Goal: Task Accomplishment & Management: Use online tool/utility

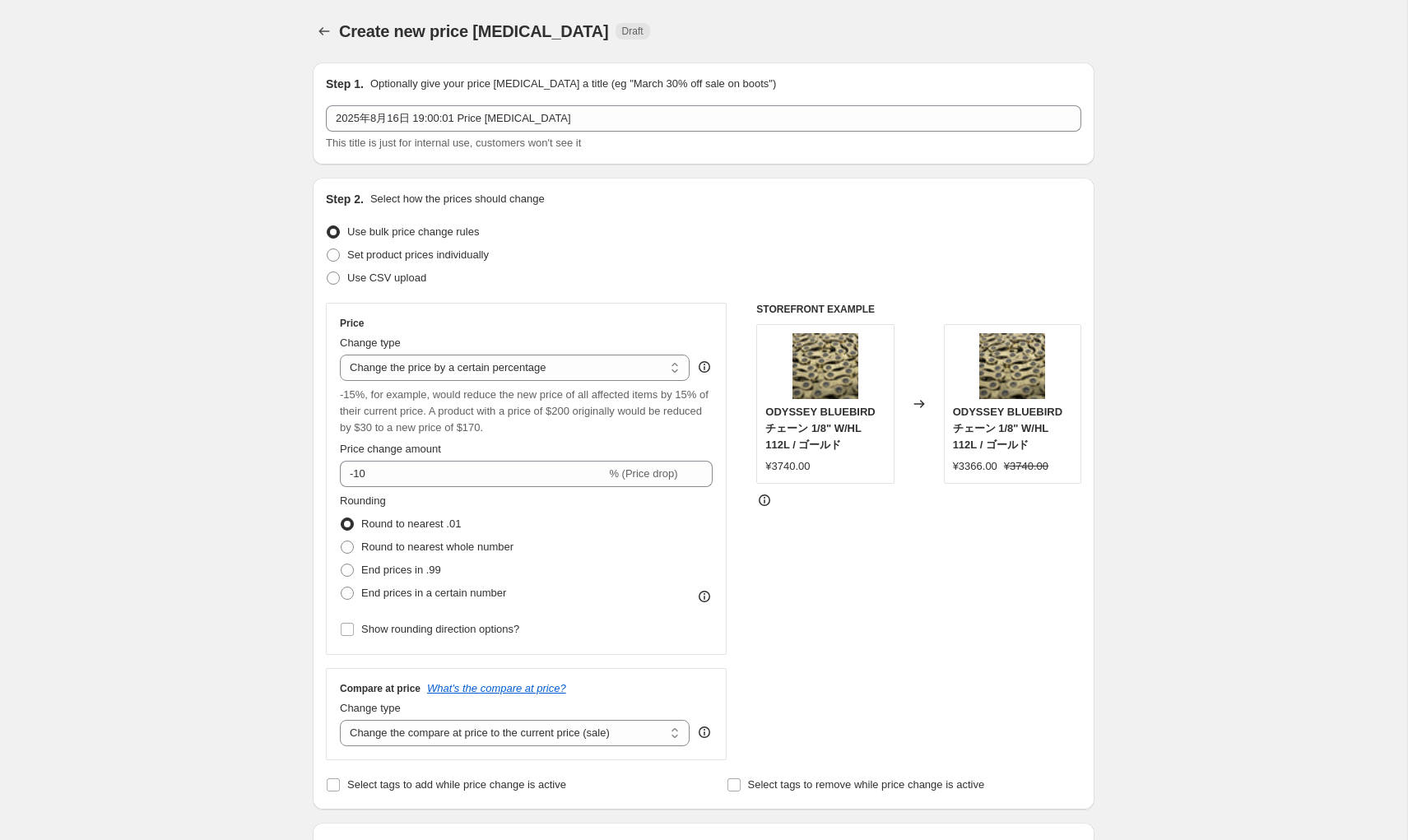
select select "percentage"
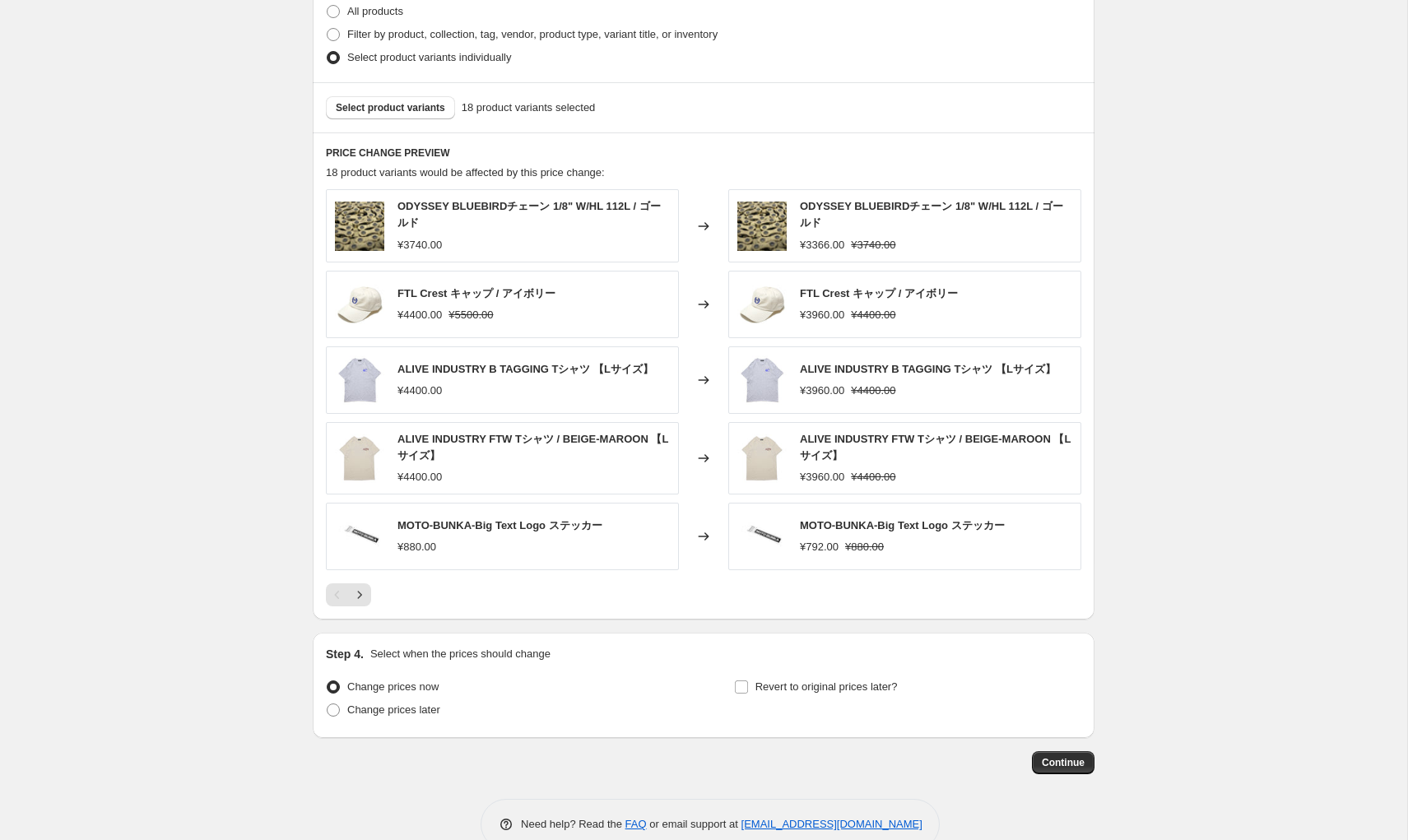
scroll to position [919, 0]
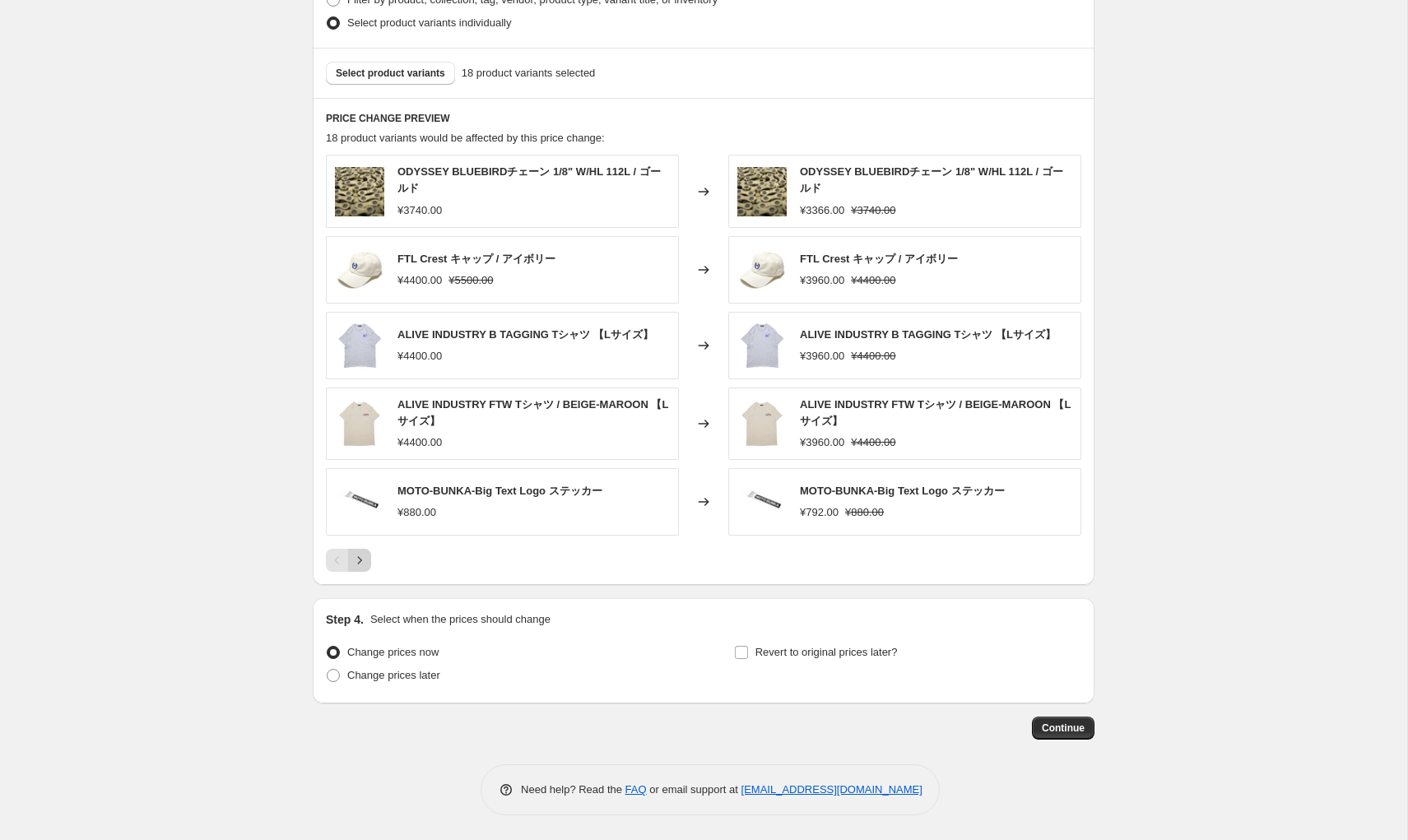
click at [362, 567] on icon "Next" at bounding box center [359, 560] width 16 height 16
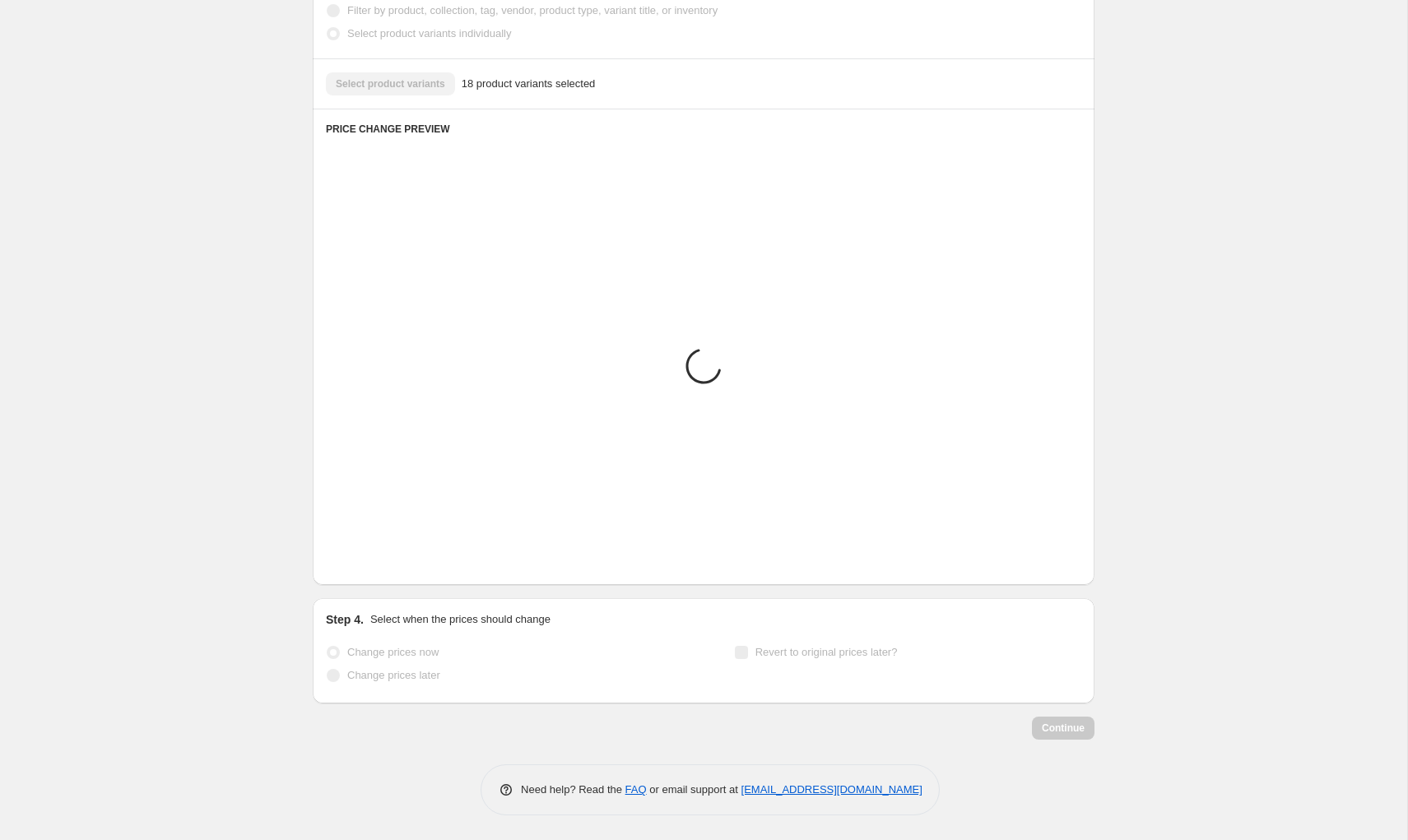
scroll to position [914, 0]
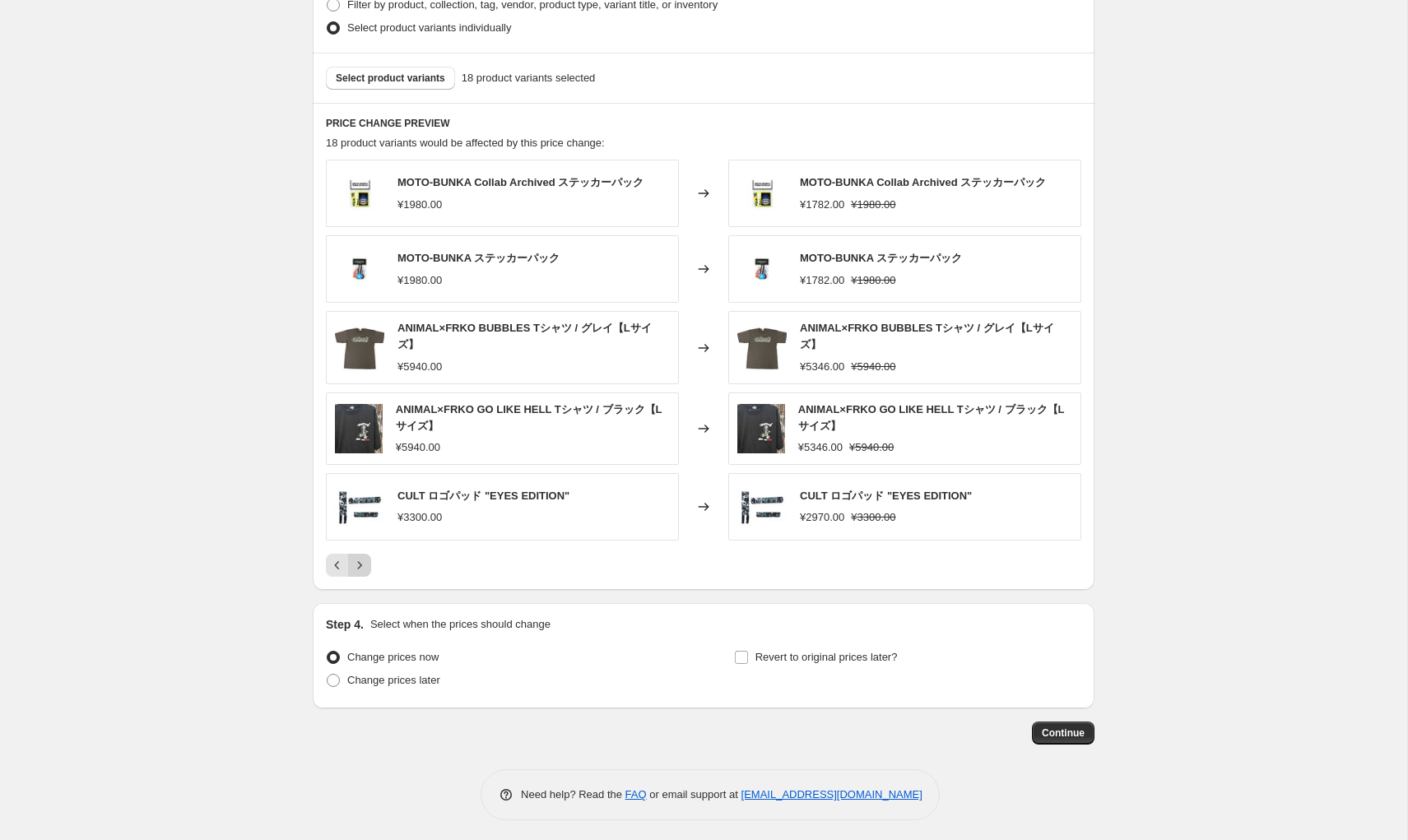
click at [359, 568] on button "Next" at bounding box center [360, 565] width 23 height 23
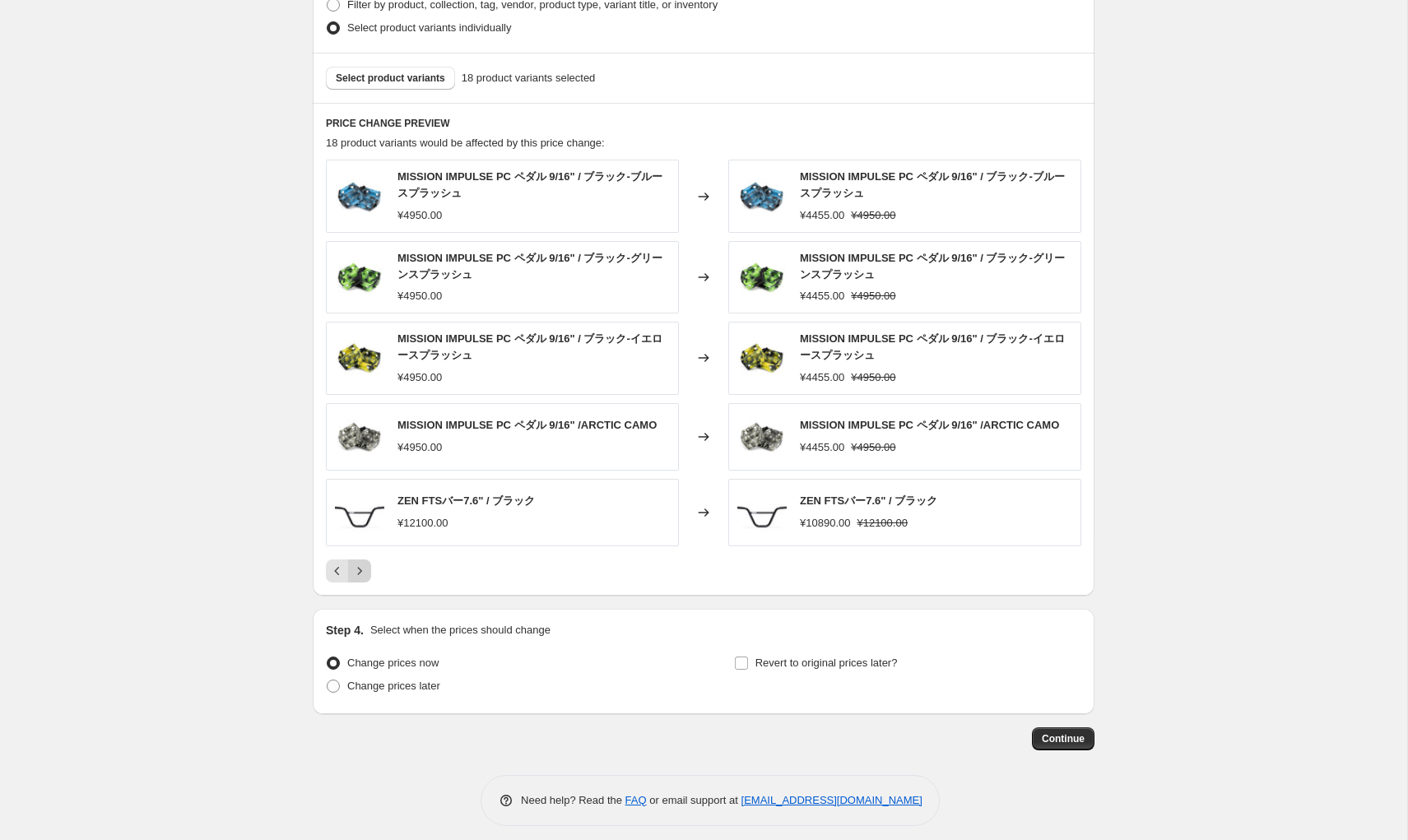
click at [359, 568] on icon "Next" at bounding box center [360, 570] width 4 height 8
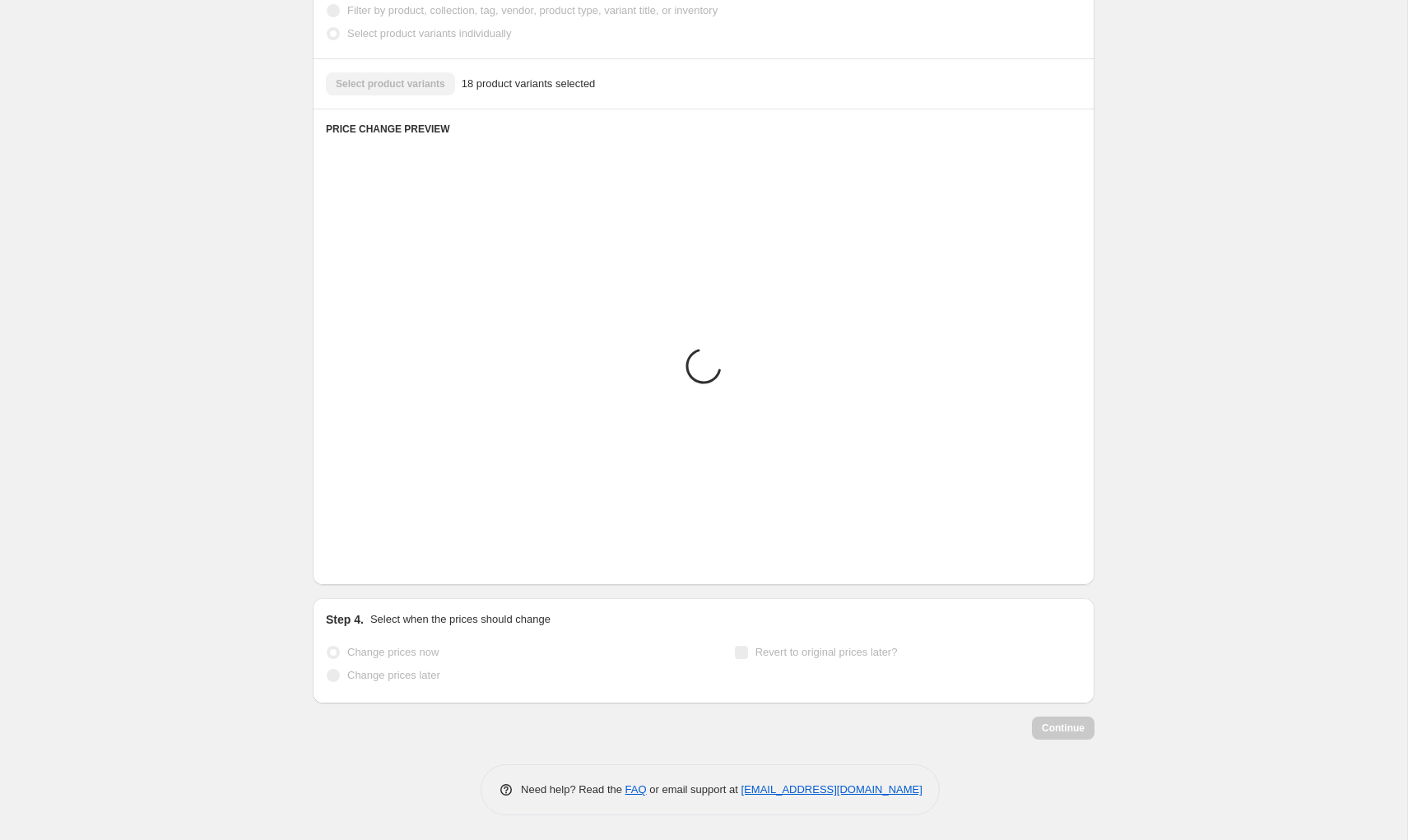
scroll to position [758, 0]
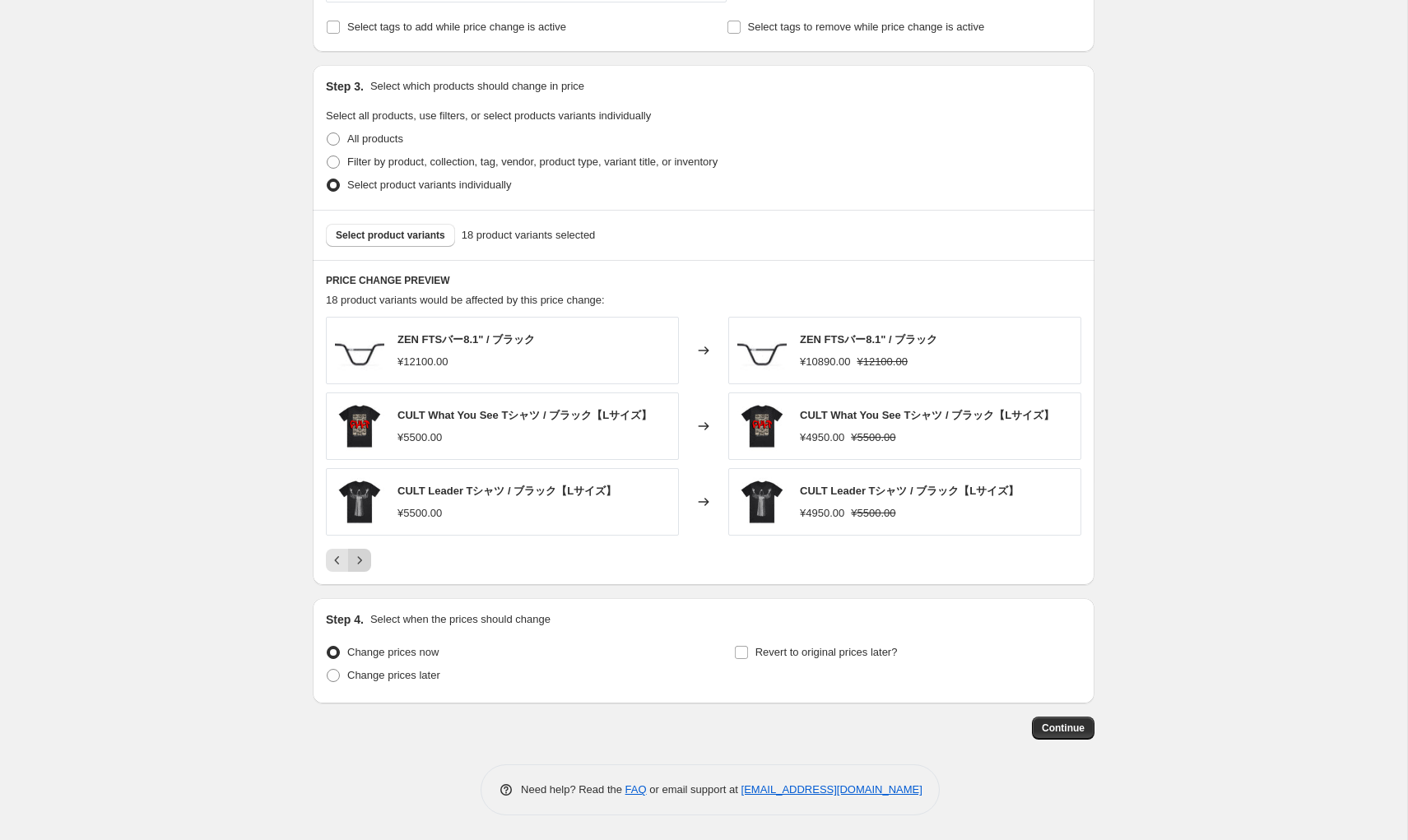
click at [359, 568] on div "Pagination" at bounding box center [360, 560] width 23 height 23
click at [1144, 501] on div "Create new price [MEDICAL_DATA]. This page is ready Create new price [MEDICAL_D…" at bounding box center [703, 41] width 1407 height 1597
click at [338, 564] on icon "Previous" at bounding box center [337, 560] width 5 height 9
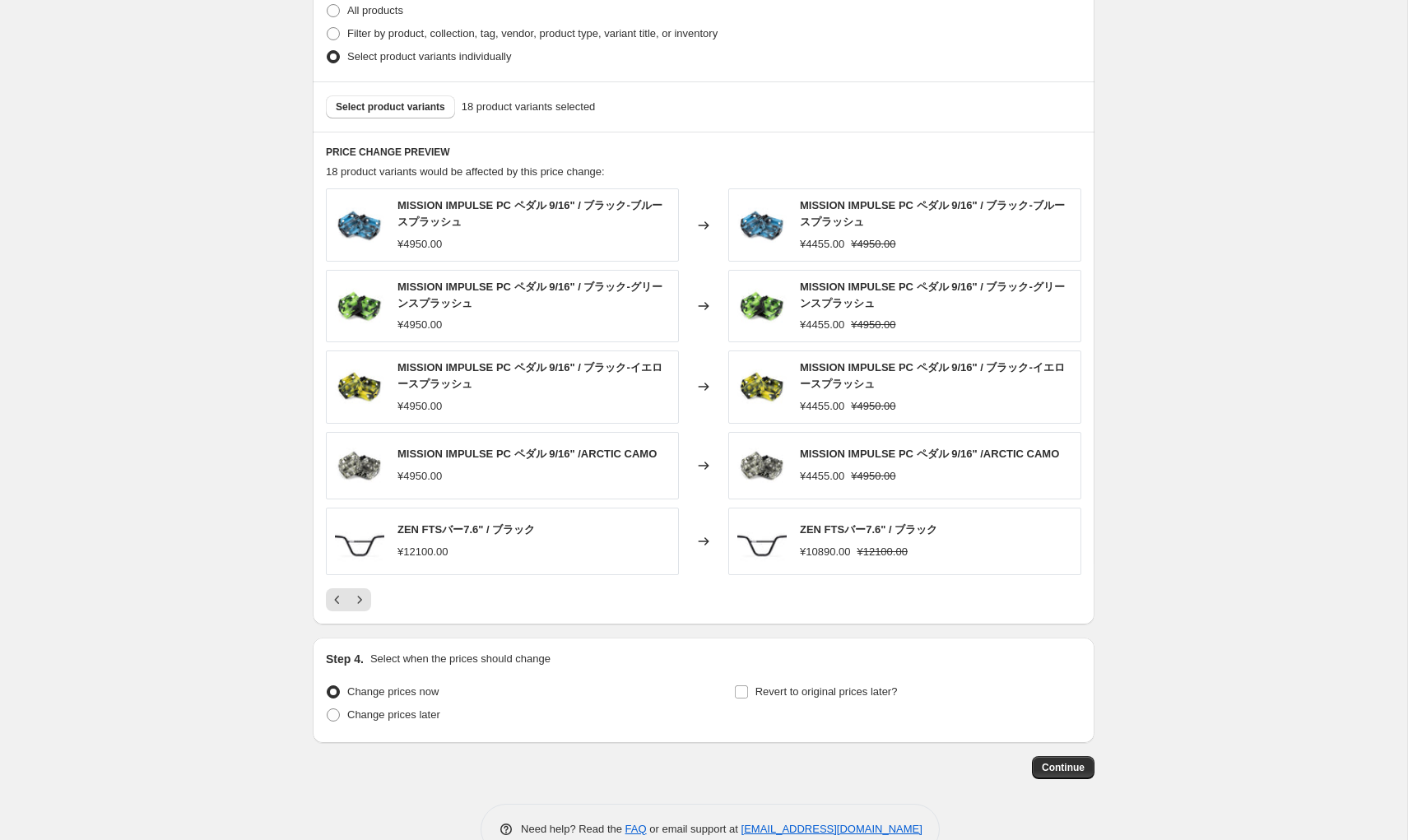
scroll to position [881, 0]
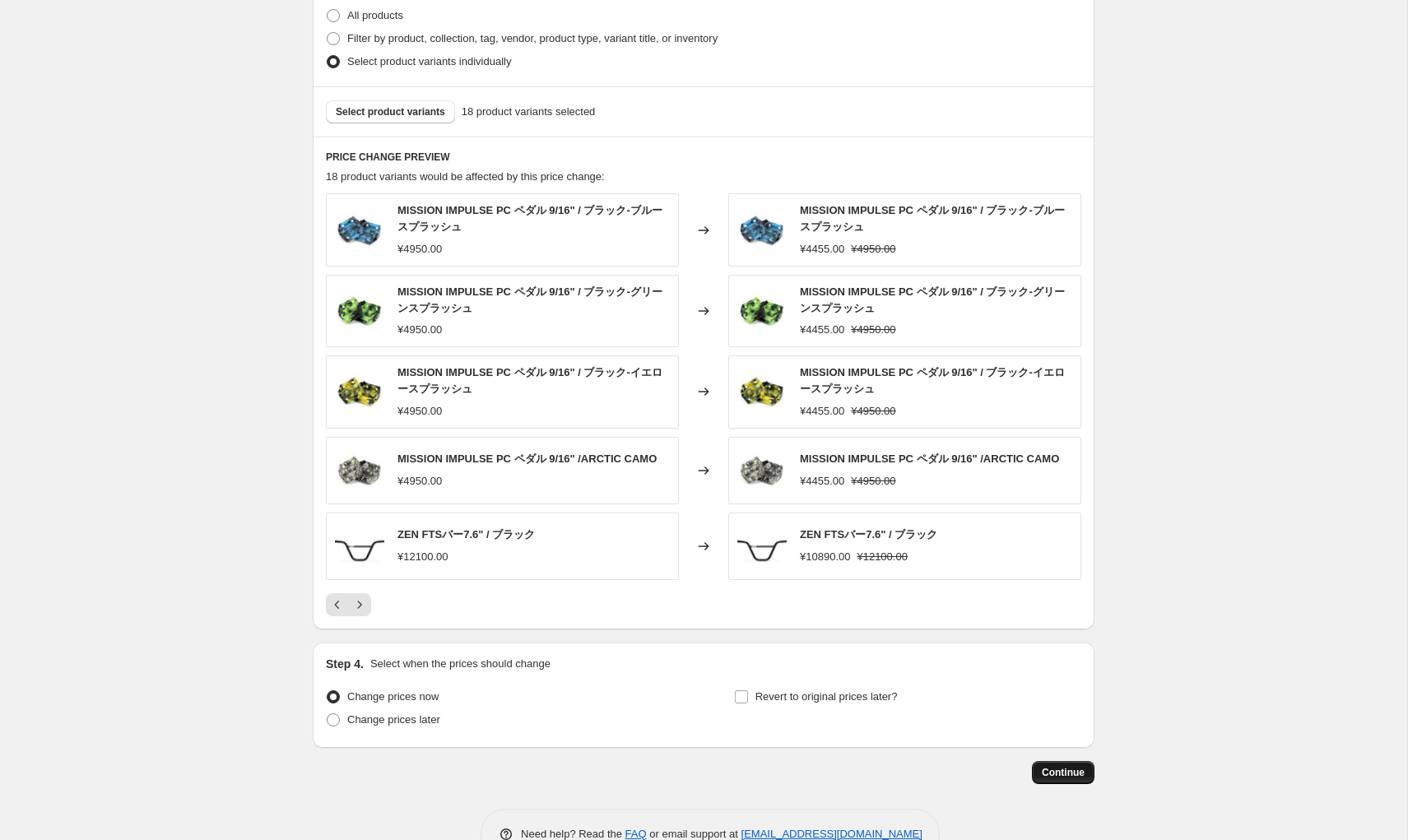
click at [1059, 781] on button "Continue" at bounding box center [1063, 772] width 63 height 23
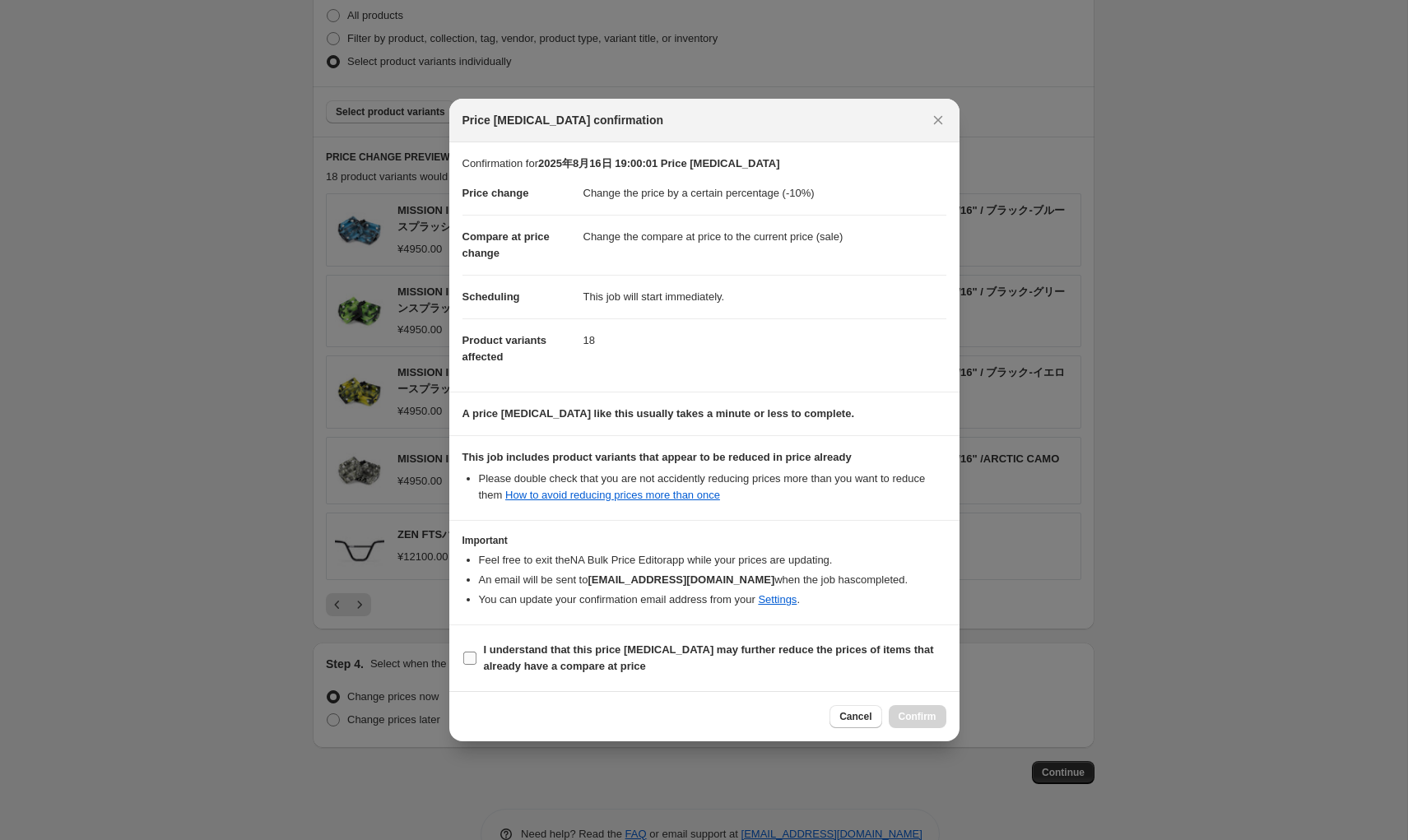
click at [470, 660] on input "I understand that this price [MEDICAL_DATA] may further reduce the prices of it…" at bounding box center [470, 658] width 14 height 14
checkbox input "true"
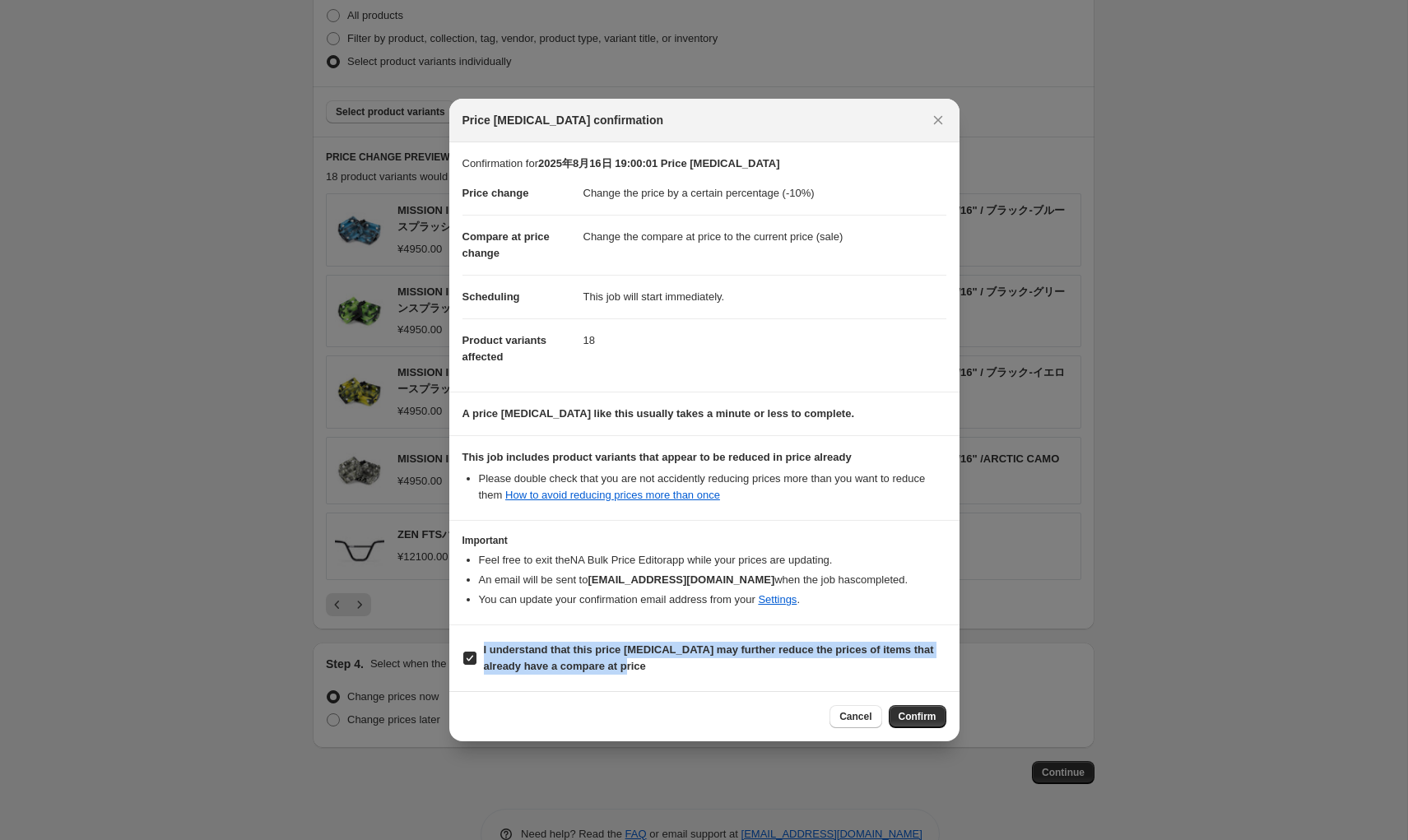
drag, startPoint x: 483, startPoint y: 648, endPoint x: 650, endPoint y: 676, distance: 169.3
click at [650, 676] on label "I understand that this price [MEDICAL_DATA] may further reduce the prices of it…" at bounding box center [704, 657] width 484 height 40
click at [919, 714] on span "Confirm" at bounding box center [917, 716] width 38 height 14
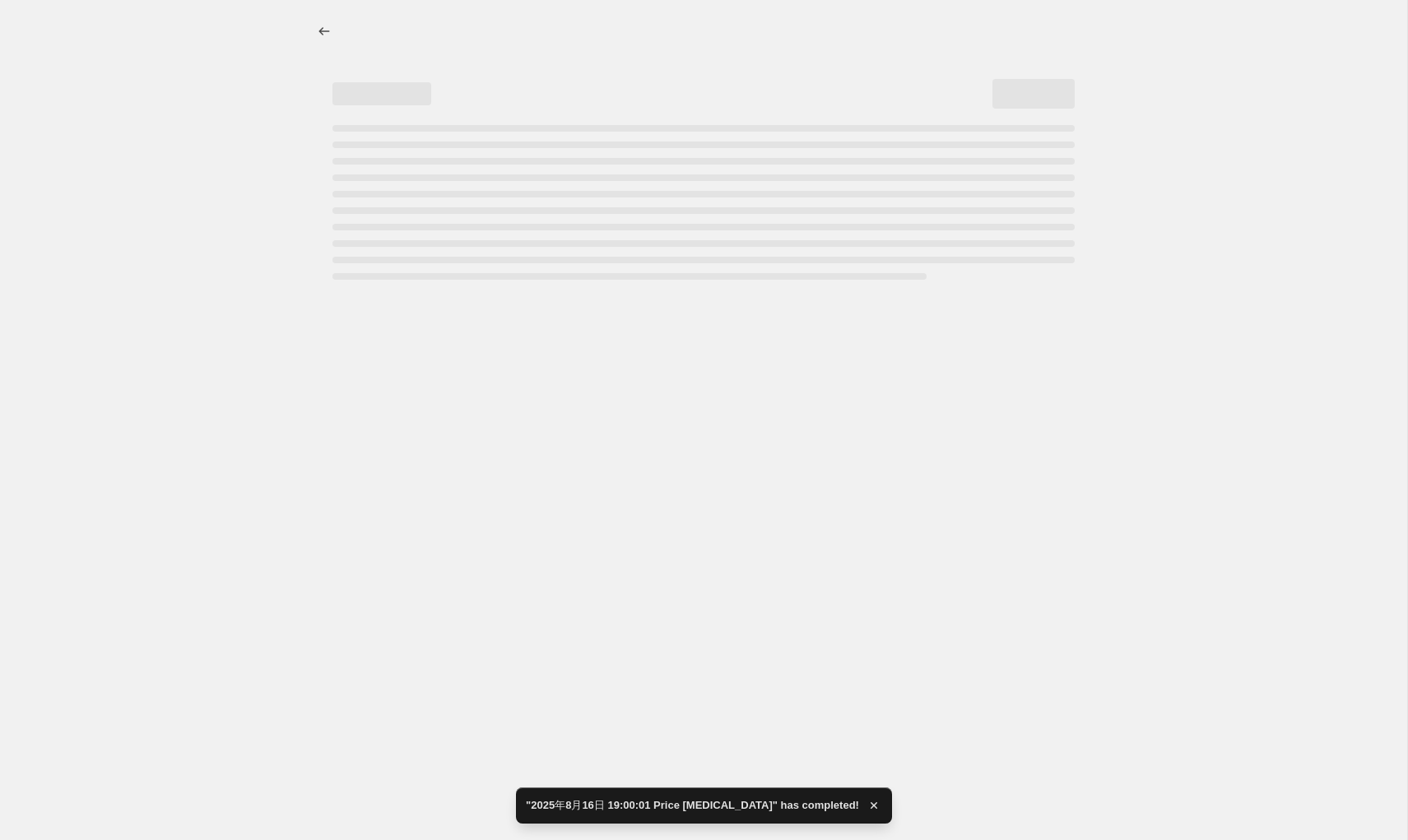
select select "percentage"
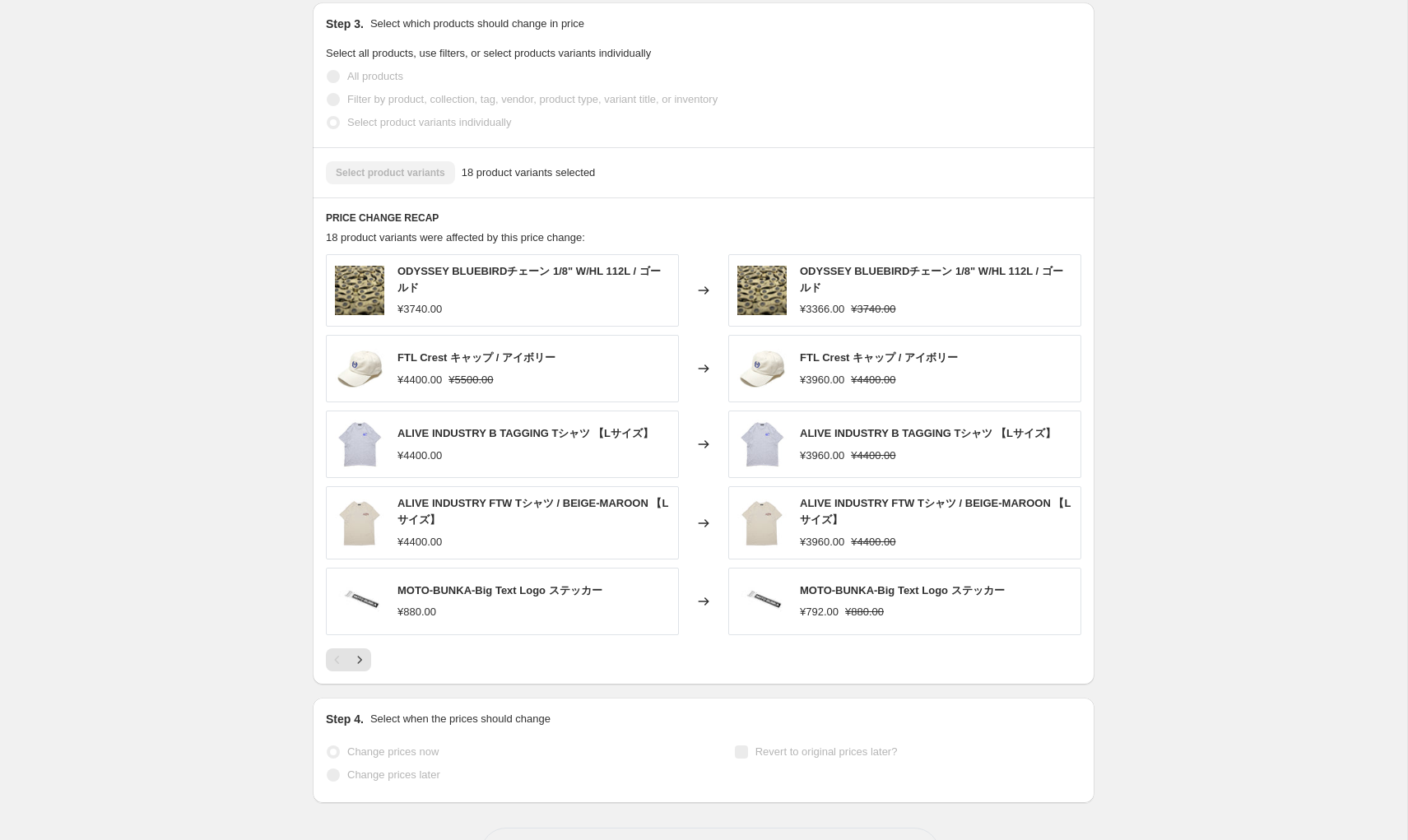
scroll to position [926, 0]
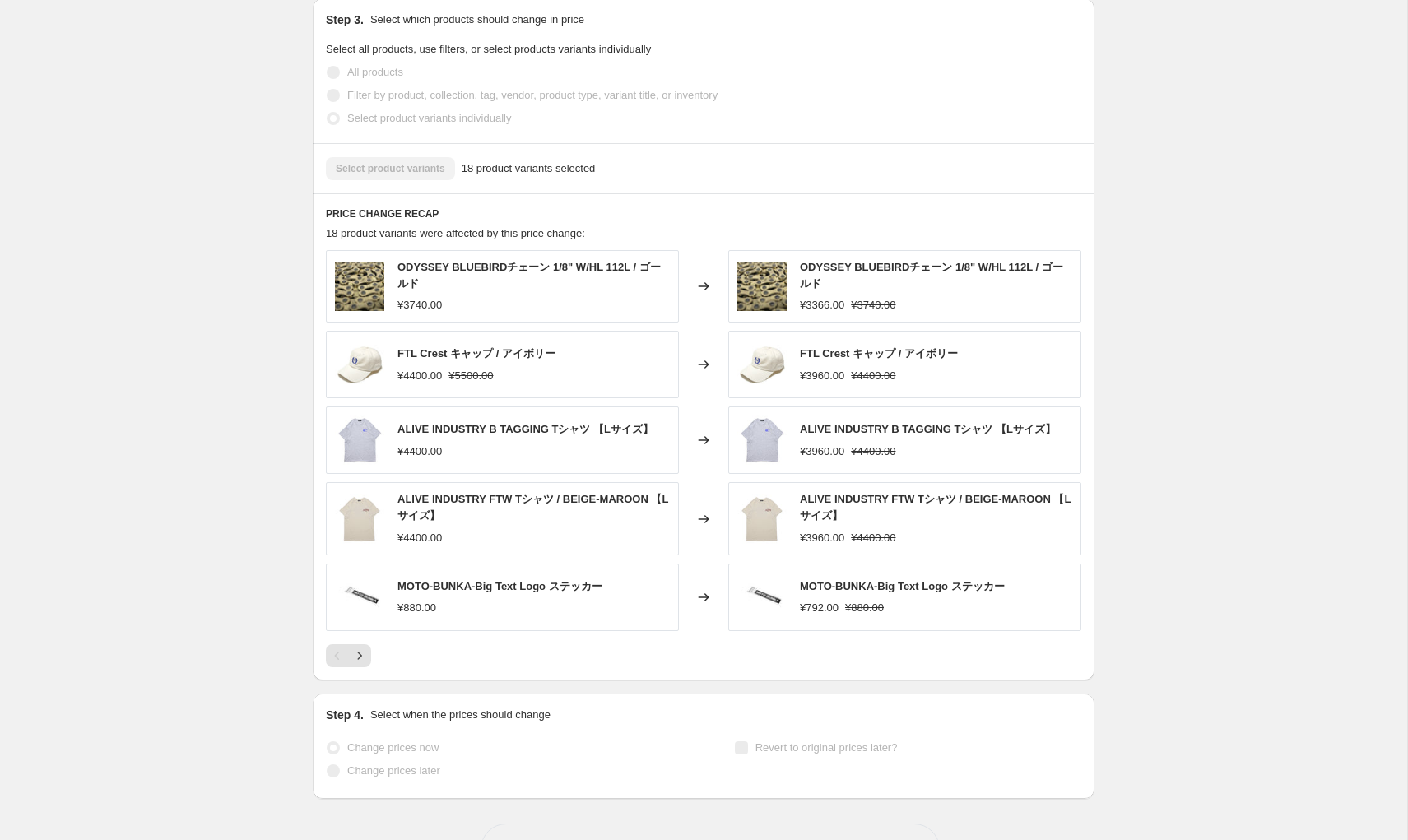
click at [408, 174] on div "Select product variants 18 product variants selected" at bounding box center [703, 169] width 755 height 23
click at [380, 175] on div "Select product variants 18 product variants selected" at bounding box center [703, 169] width 755 height 23
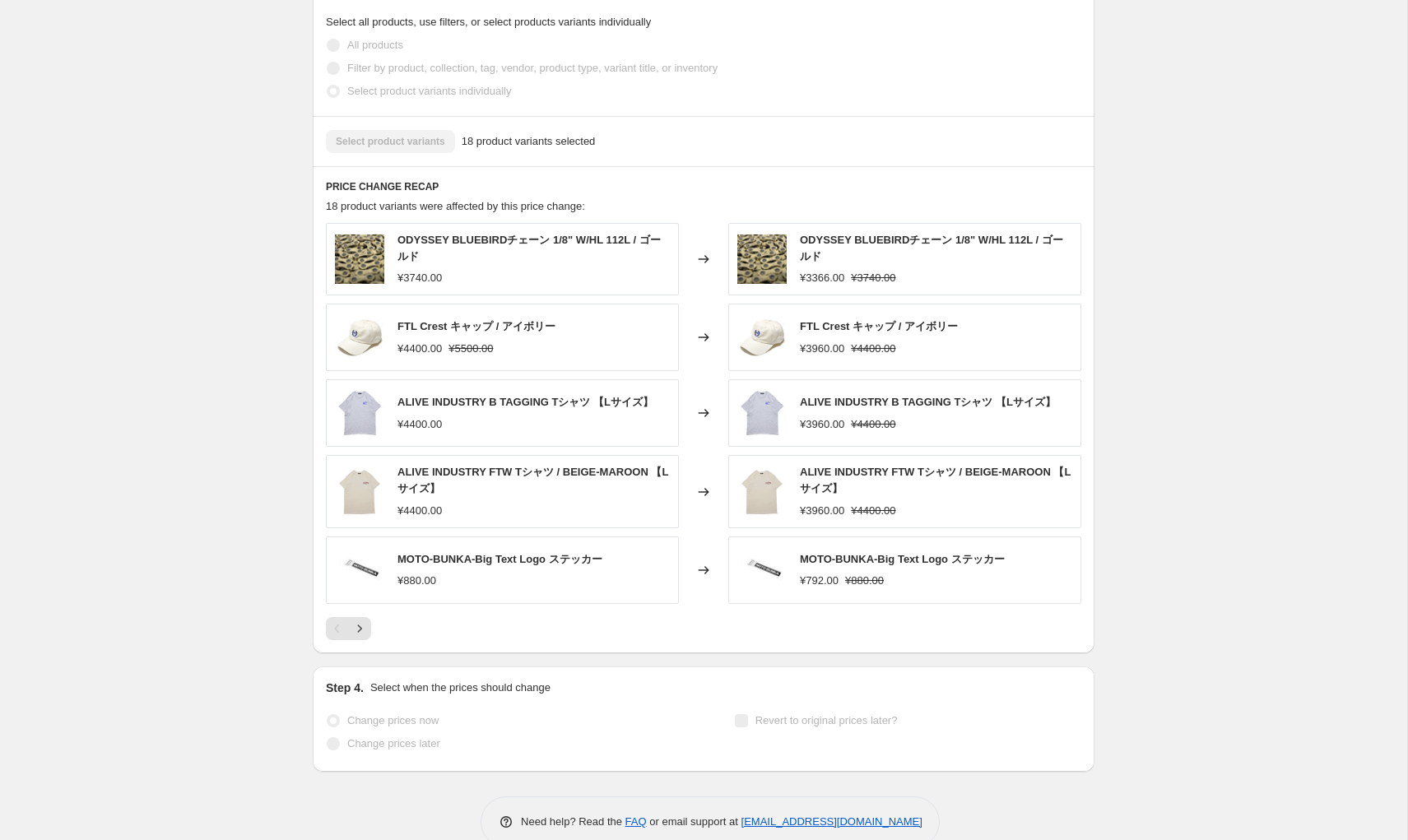
scroll to position [985, 0]
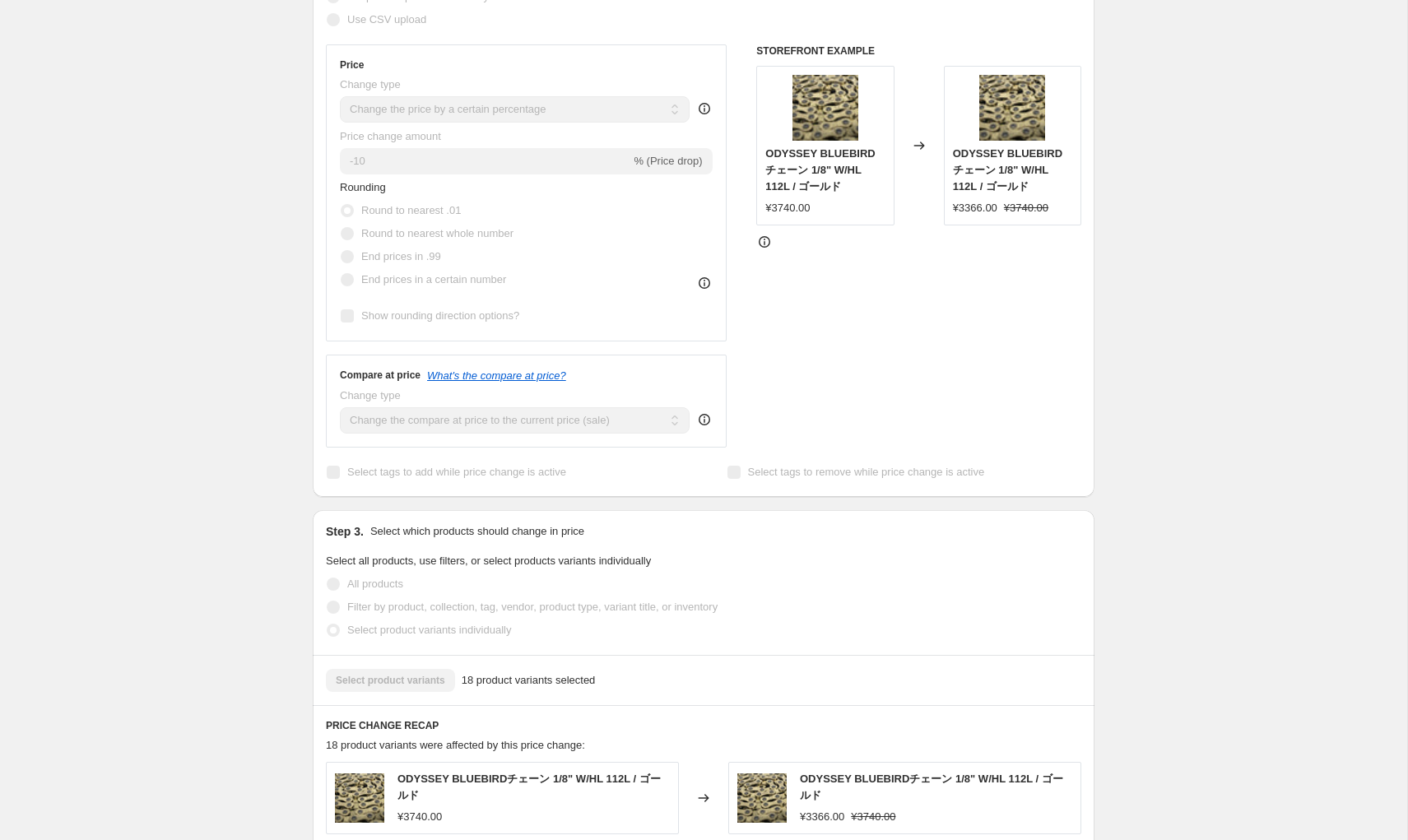
scroll to position [411, 0]
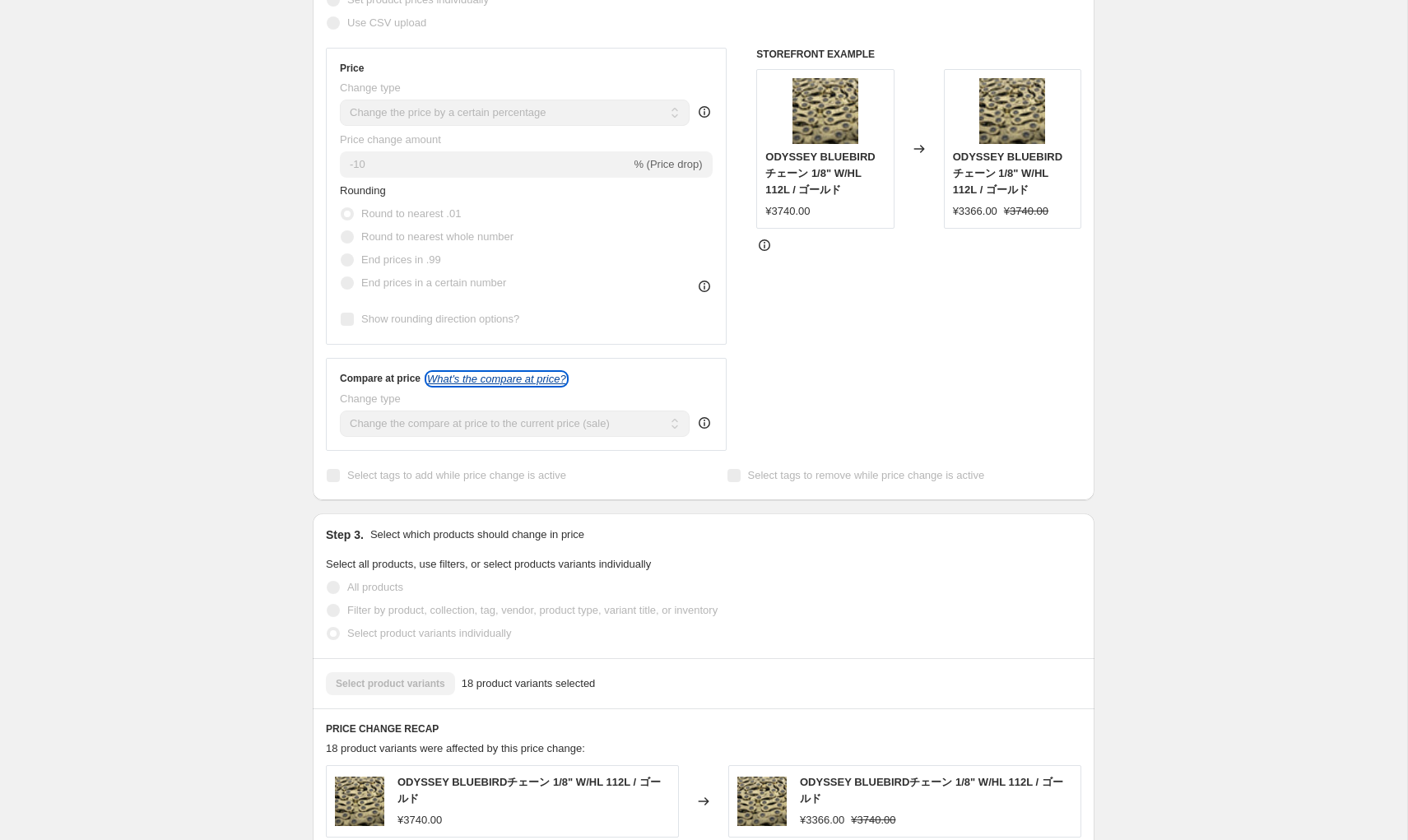
click at [526, 383] on icon "What's the compare at price?" at bounding box center [497, 378] width 139 height 13
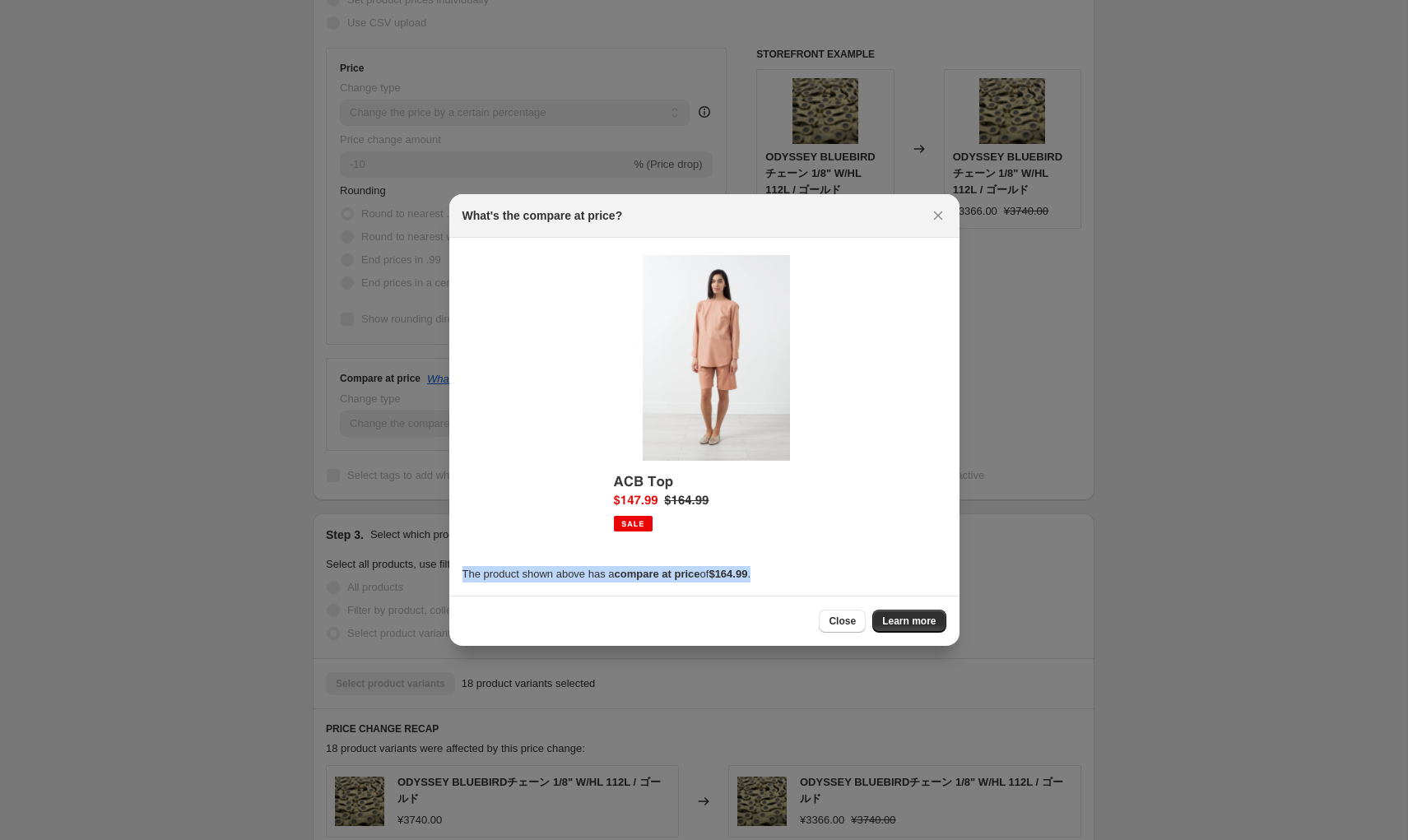
drag, startPoint x: 464, startPoint y: 577, endPoint x: 778, endPoint y: 581, distance: 314.0
click at [778, 581] on p "The product shown above has a compare at price of $164.99 ." at bounding box center [704, 573] width 484 height 16
click at [846, 527] on div "The product shown above has a compare at price of $164.99 ." at bounding box center [704, 417] width 484 height 332
click at [848, 624] on span "Close" at bounding box center [842, 622] width 27 height 14
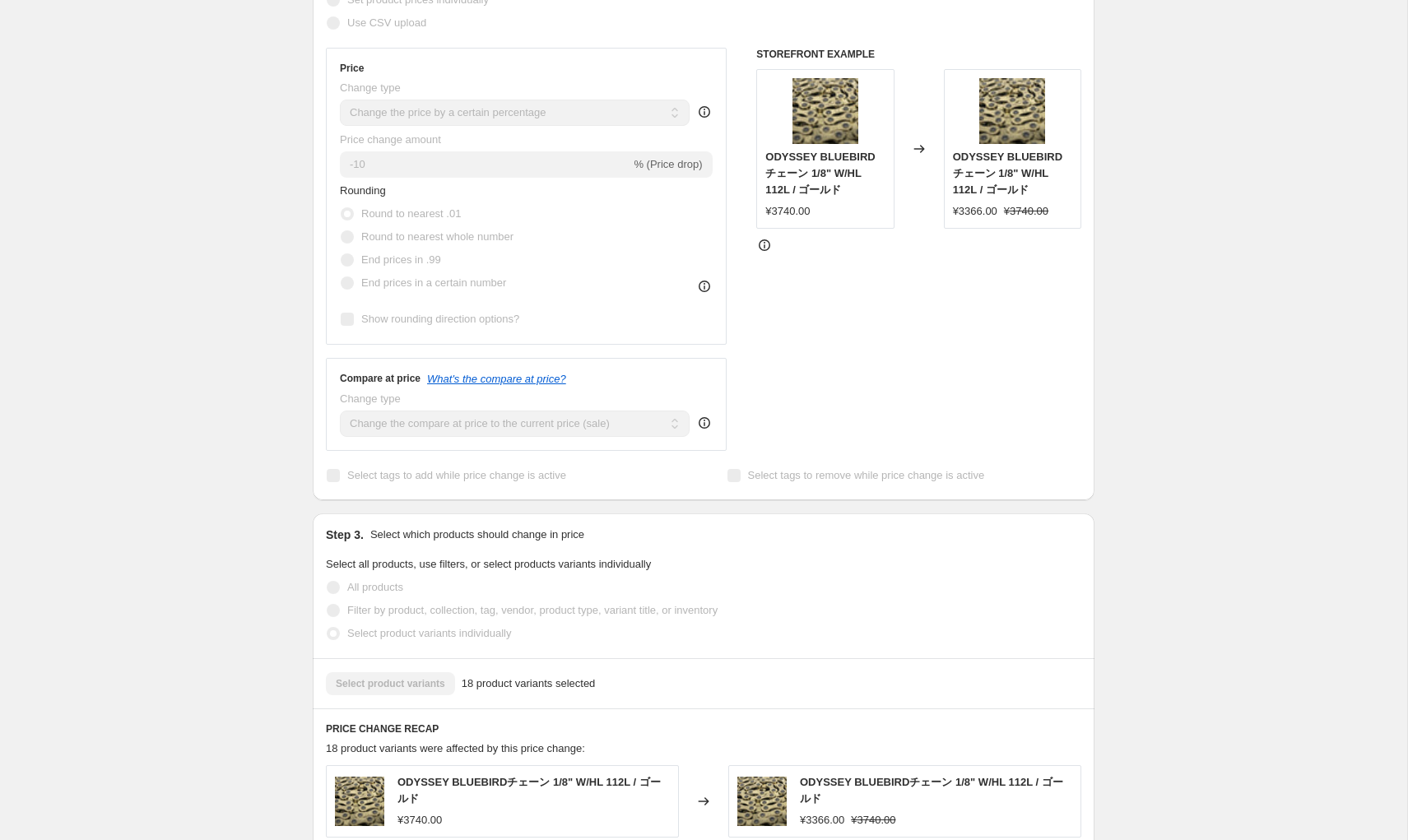
click at [1238, 604] on div "2025年8月16日 19:00:01 Price [MEDICAL_DATA]. This page is ready 2025年8月16日 19:00:0…" at bounding box center [703, 502] width 1407 height 1825
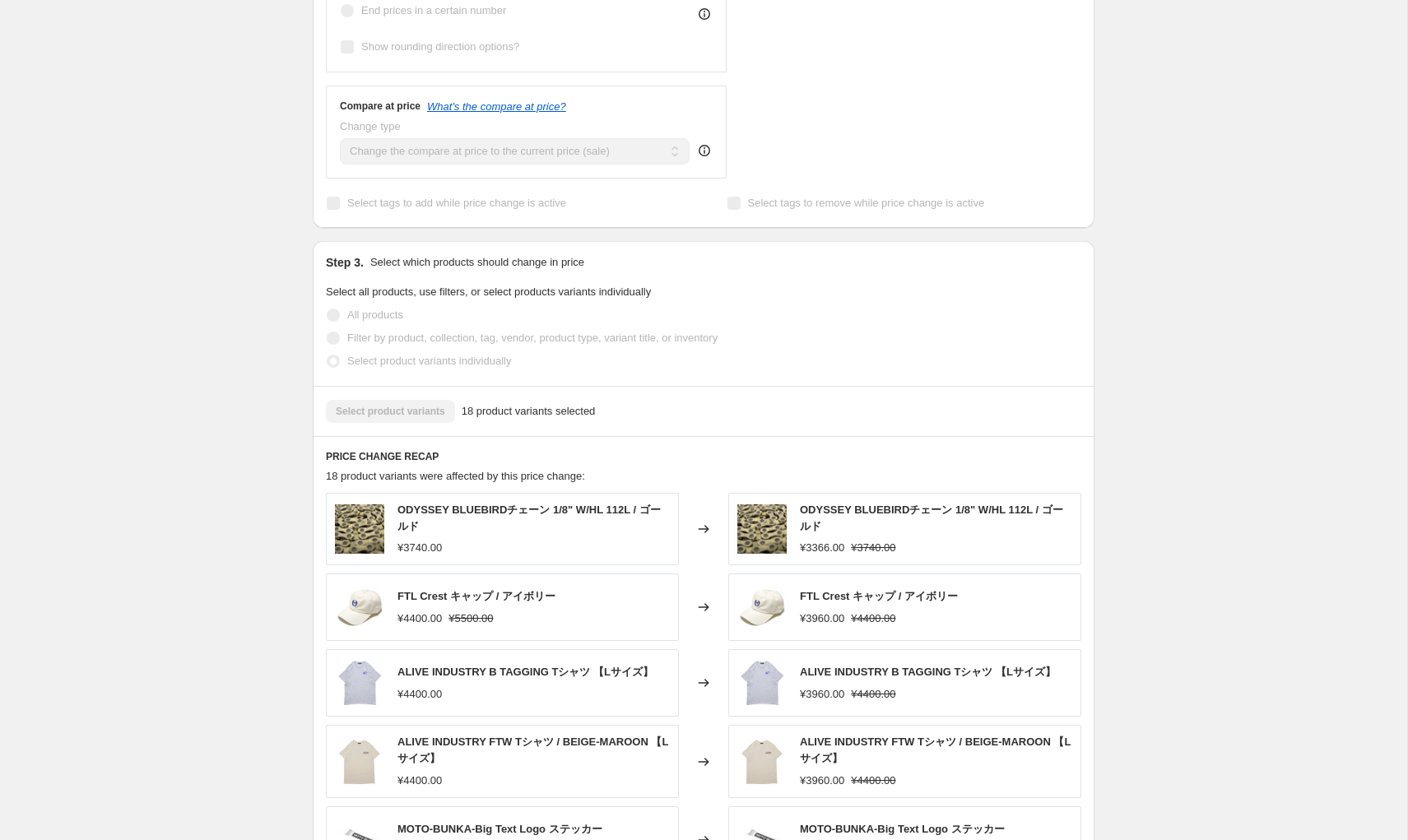
scroll to position [690, 0]
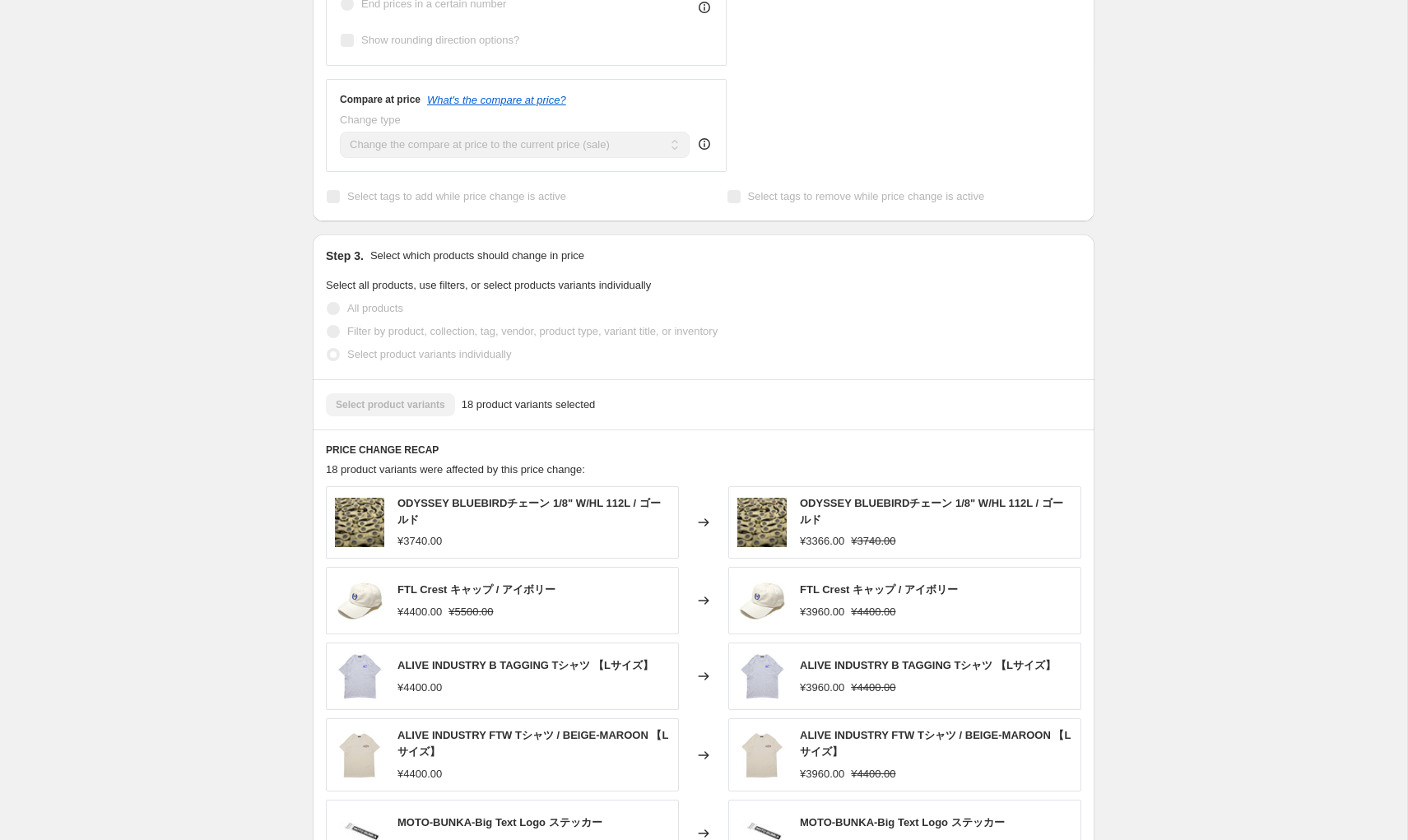
click at [444, 405] on div "Select product variants 18 product variants selected" at bounding box center [703, 405] width 755 height 23
click at [412, 412] on div "Select product variants 18 product variants selected" at bounding box center [703, 405] width 755 height 23
click at [486, 406] on span "18 product variants selected" at bounding box center [528, 404] width 134 height 16
click at [431, 449] on h6 "PRICE CHANGE RECAP" at bounding box center [703, 450] width 755 height 14
click at [541, 432] on div "PRICE CHANGE RECAP 18 product variants were affected by this price change: ODYS…" at bounding box center [703, 673] width 781 height 487
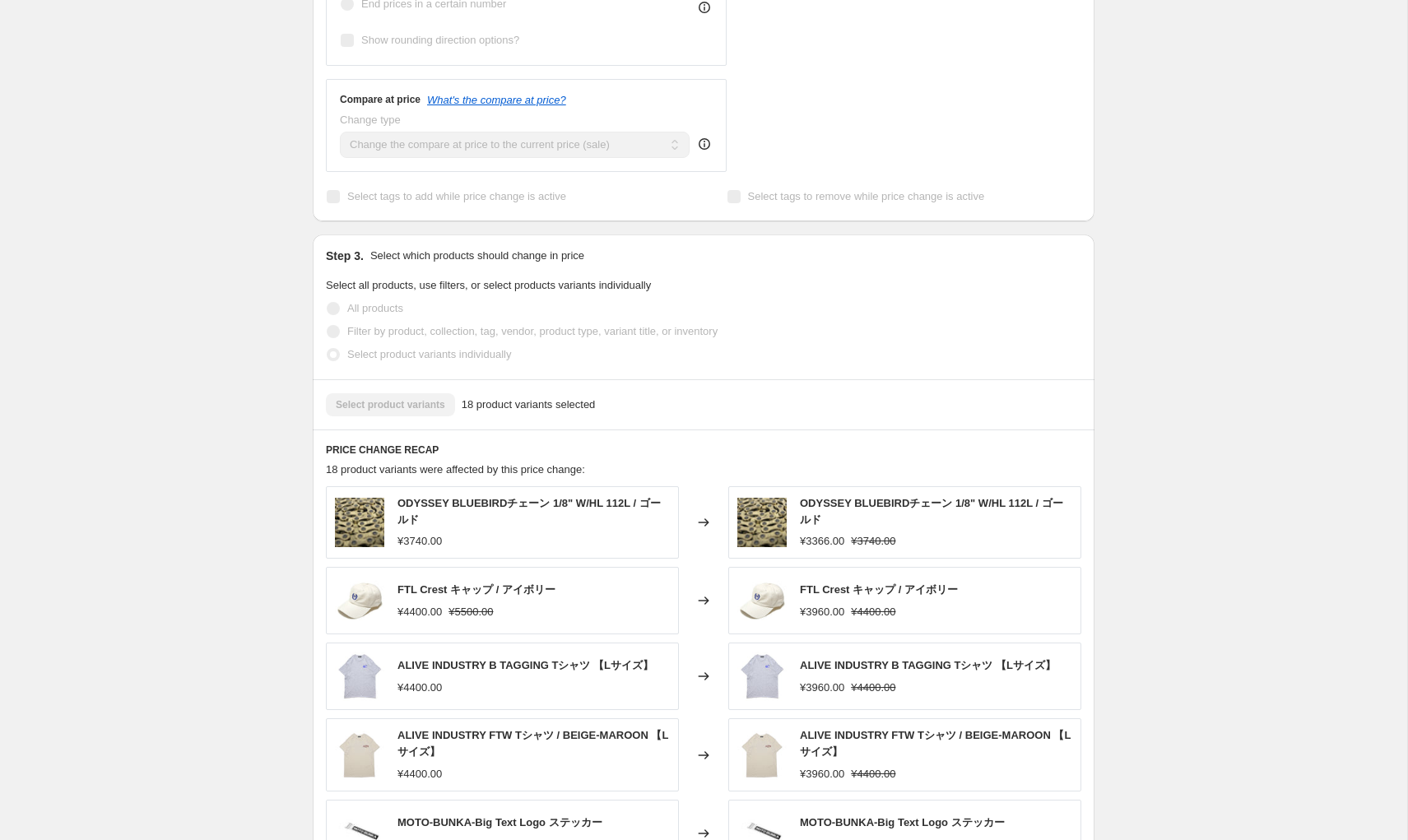
click at [1215, 509] on div "2025年8月16日 19:00:01 Price [MEDICAL_DATA]. This page is ready 2025年8月16日 19:00:0…" at bounding box center [703, 222] width 1407 height 1825
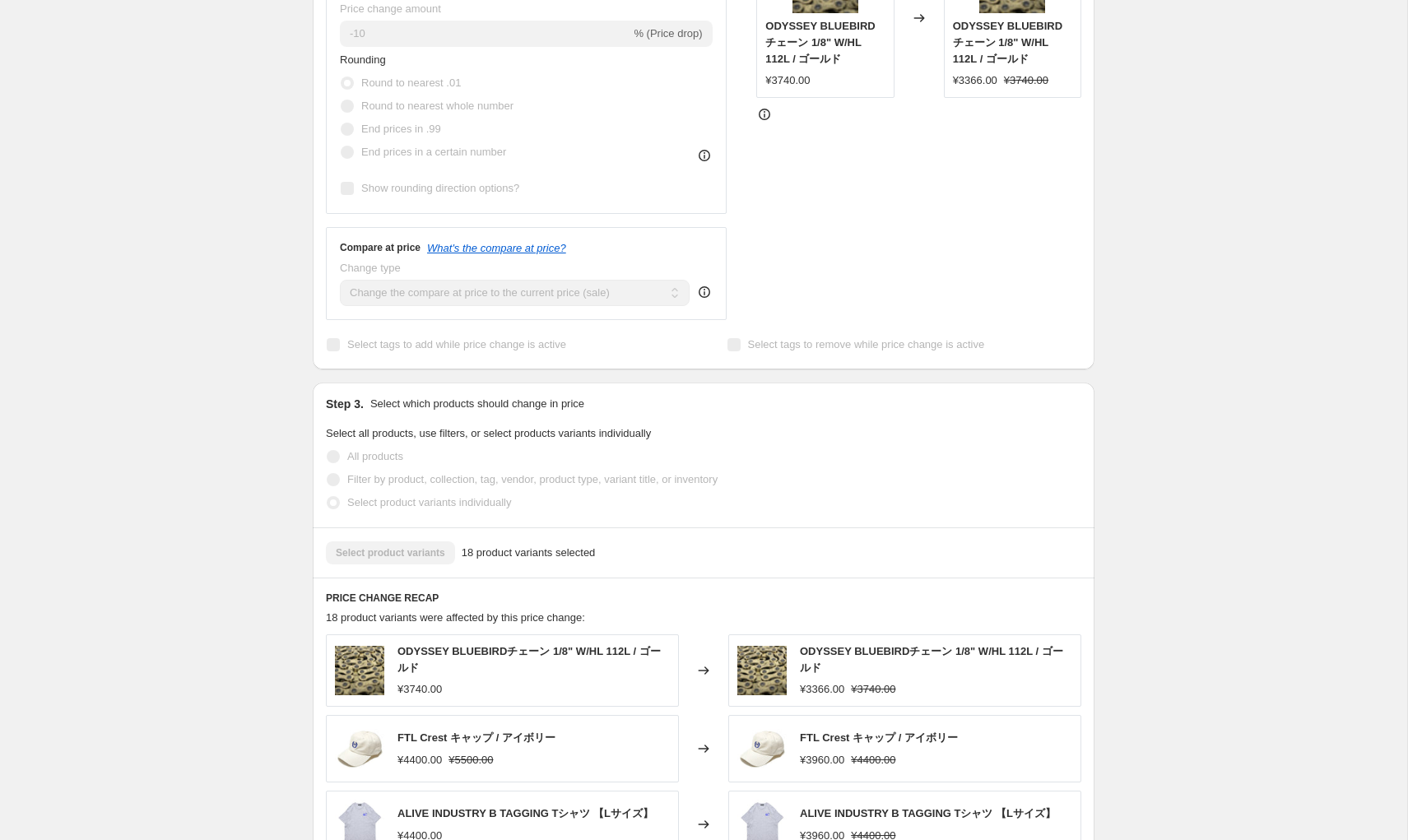
scroll to position [0, 0]
